Goal: Find specific page/section: Find specific page/section

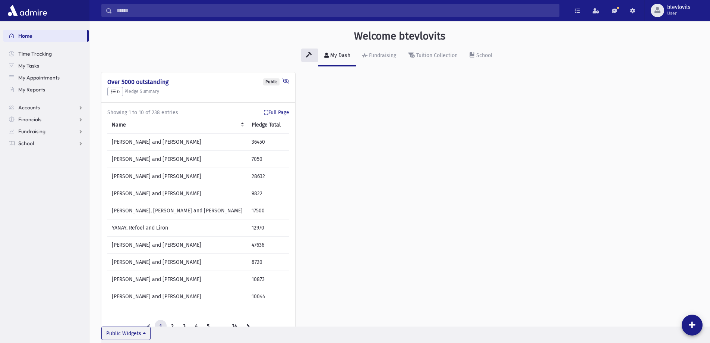
click at [38, 144] on link "School" at bounding box center [46, 143] width 86 height 12
click at [38, 156] on span "Students" at bounding box center [32, 155] width 21 height 7
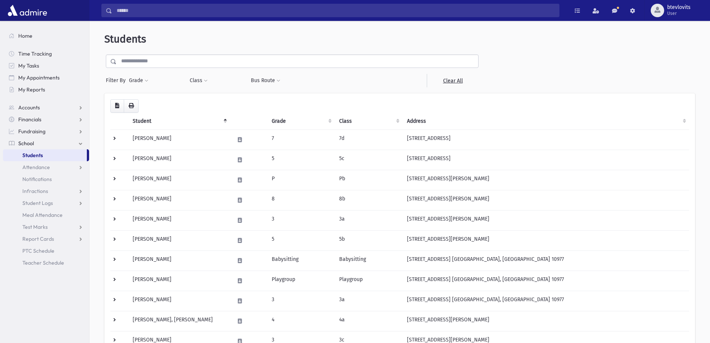
drag, startPoint x: 158, startPoint y: 57, endPoint x: 176, endPoint y: 50, distance: 19.9
click at [158, 57] on input "text" at bounding box center [298, 60] width 362 height 13
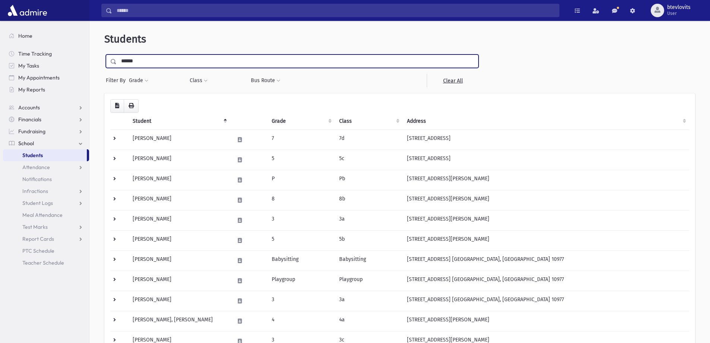
type input "******"
click at [104, 54] on input "submit" at bounding box center [114, 59] width 21 height 10
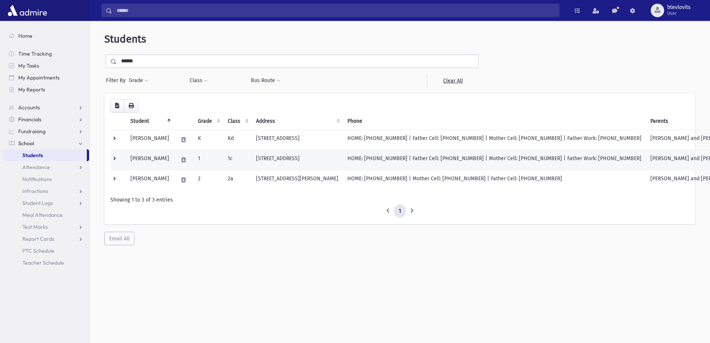
click at [153, 156] on td "[PERSON_NAME]" at bounding box center [150, 160] width 48 height 20
